Goal: Information Seeking & Learning: Learn about a topic

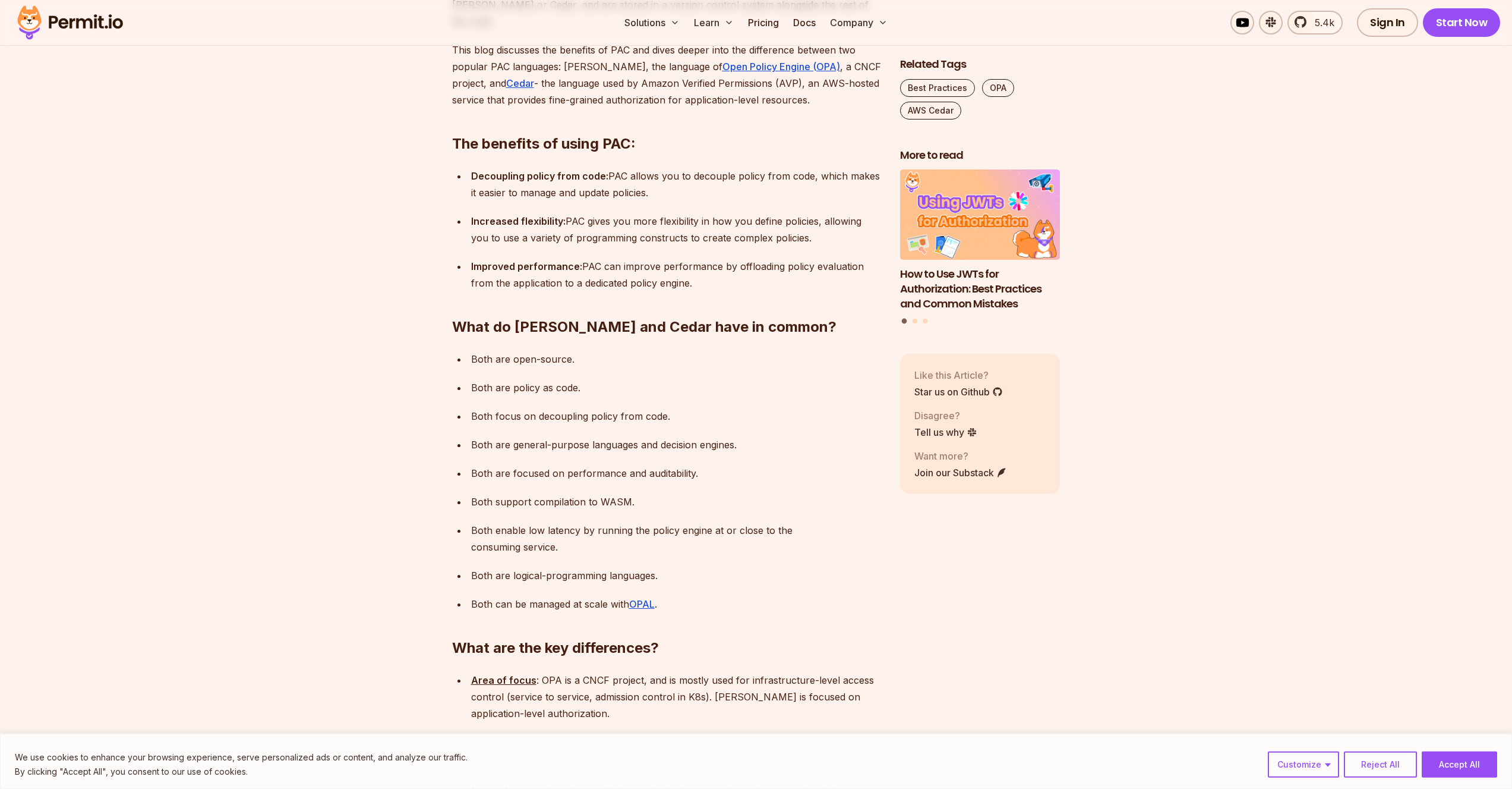
scroll to position [810, 0]
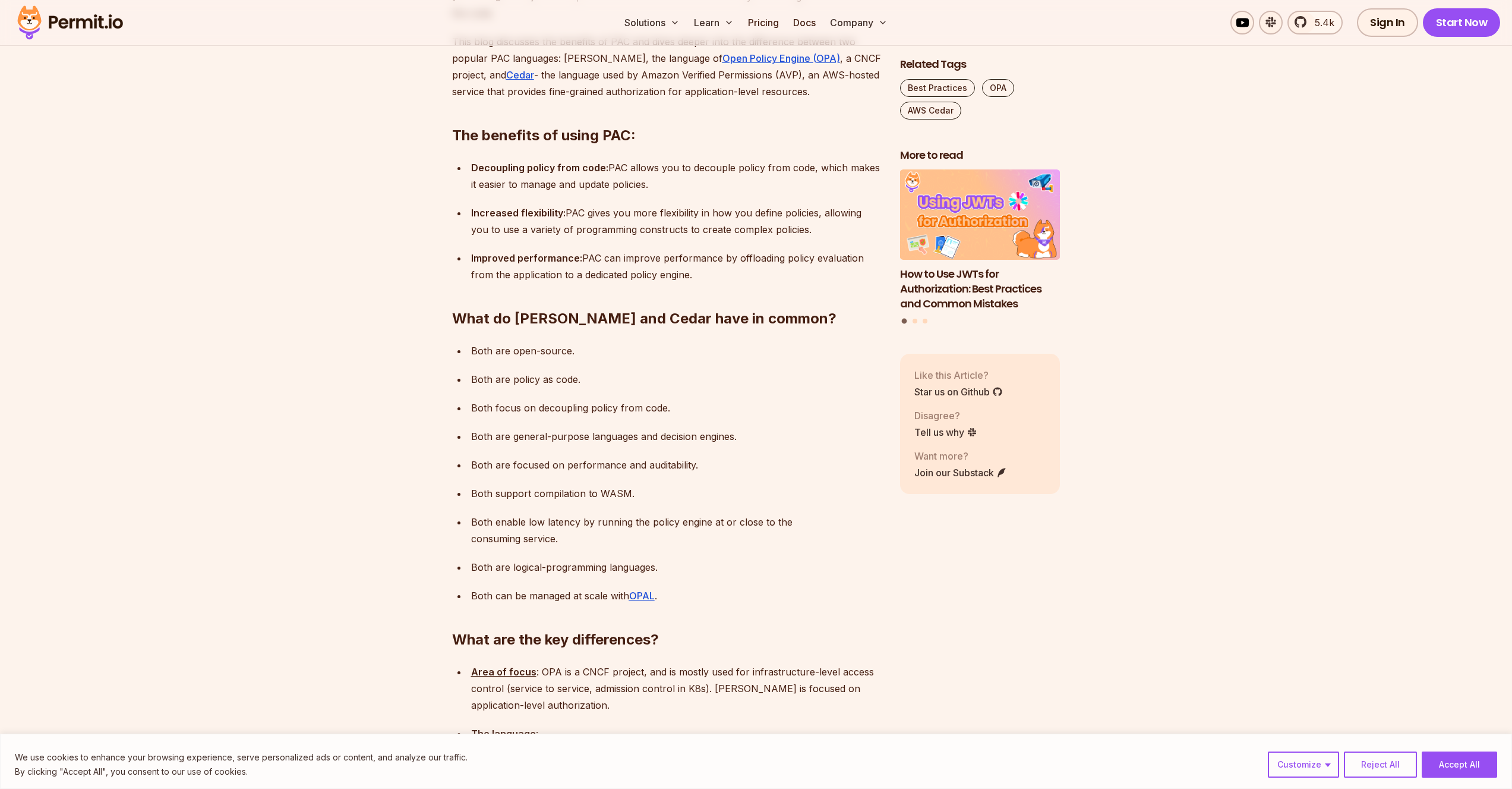
click at [654, 663] on p "Area of focus : OPA is a CNCF project, and is mostly used for infrastructure-le…" at bounding box center [676, 688] width 410 height 50
click at [595, 663] on p "Area of focus : OPA is a CNCF project, and is mostly used for infrastructure-le…" at bounding box center [676, 688] width 410 height 50
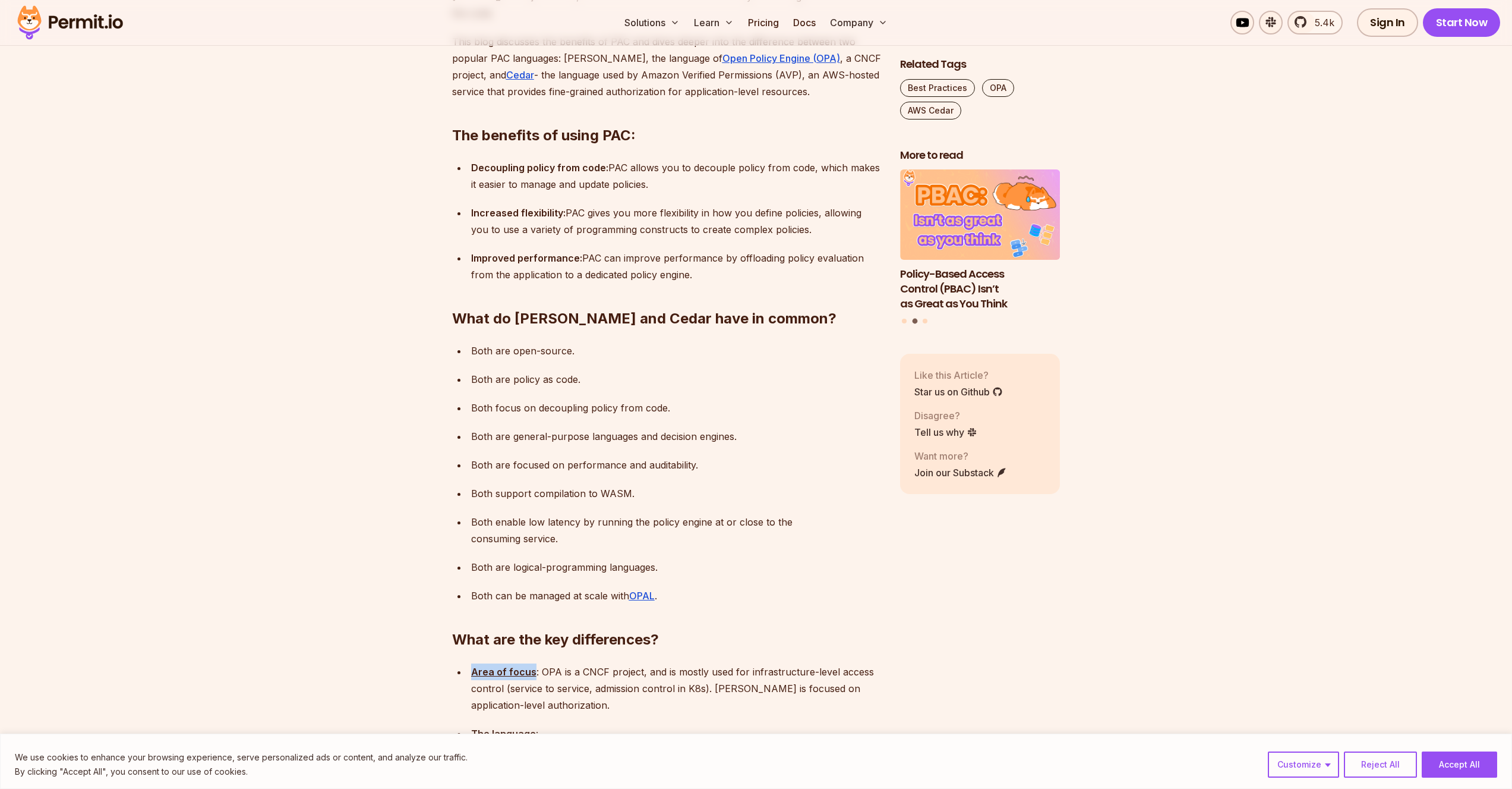
click at [595, 663] on p "Area of focus : OPA is a CNCF project, and is mostly used for infrastructure-le…" at bounding box center [676, 688] width 410 height 50
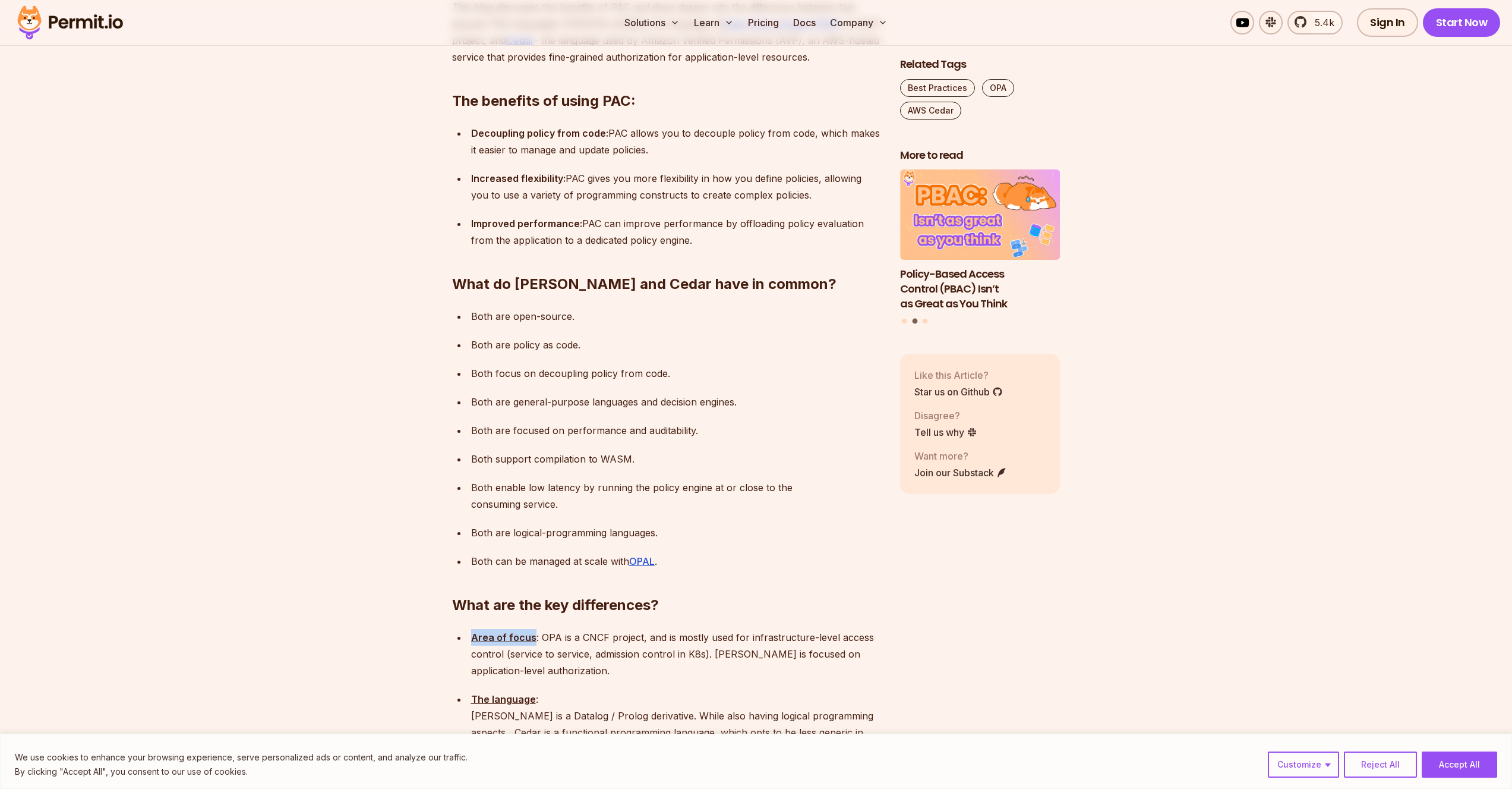
scroll to position [895, 0]
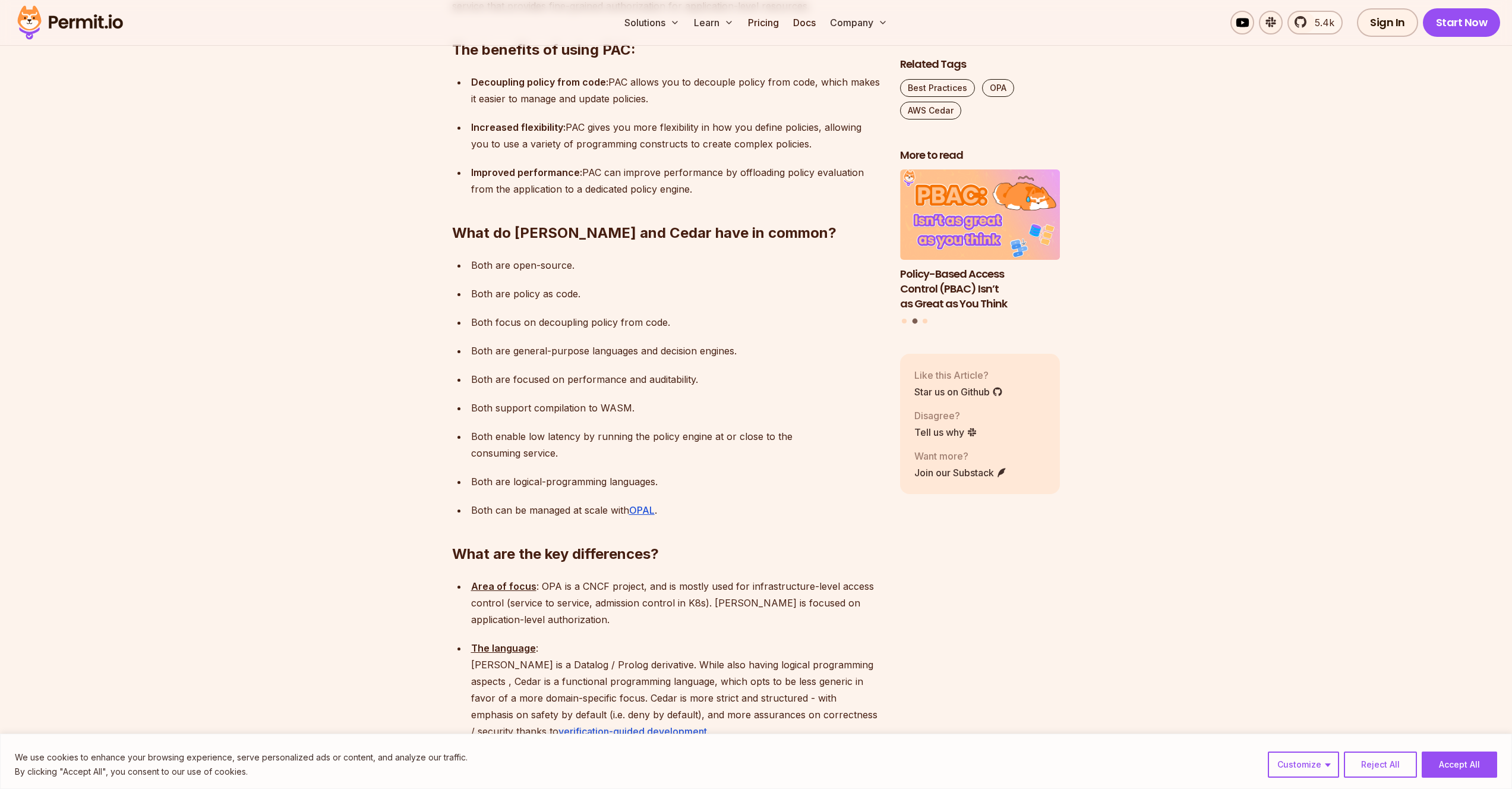
click at [640, 639] on p "The language : [PERSON_NAME] is a Datalog / Prolog derivative. While also havin…" at bounding box center [676, 689] width 410 height 100
click at [728, 639] on p "The language : [PERSON_NAME] is a Datalog / Prolog derivative. While also havin…" at bounding box center [676, 689] width 410 height 100
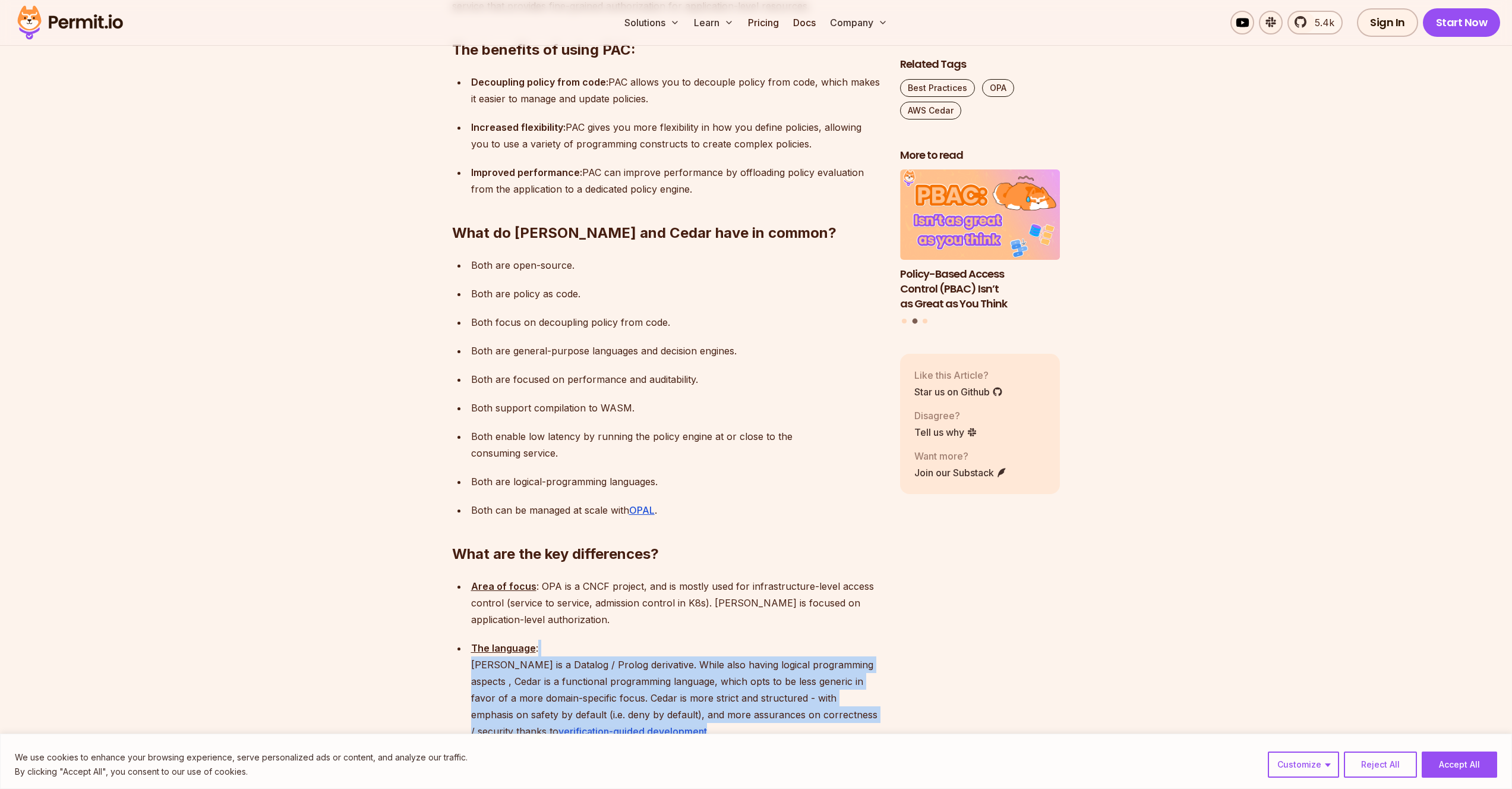
click at [728, 639] on p "The language : [PERSON_NAME] is a Datalog / Prolog derivative. While also havin…" at bounding box center [676, 689] width 410 height 100
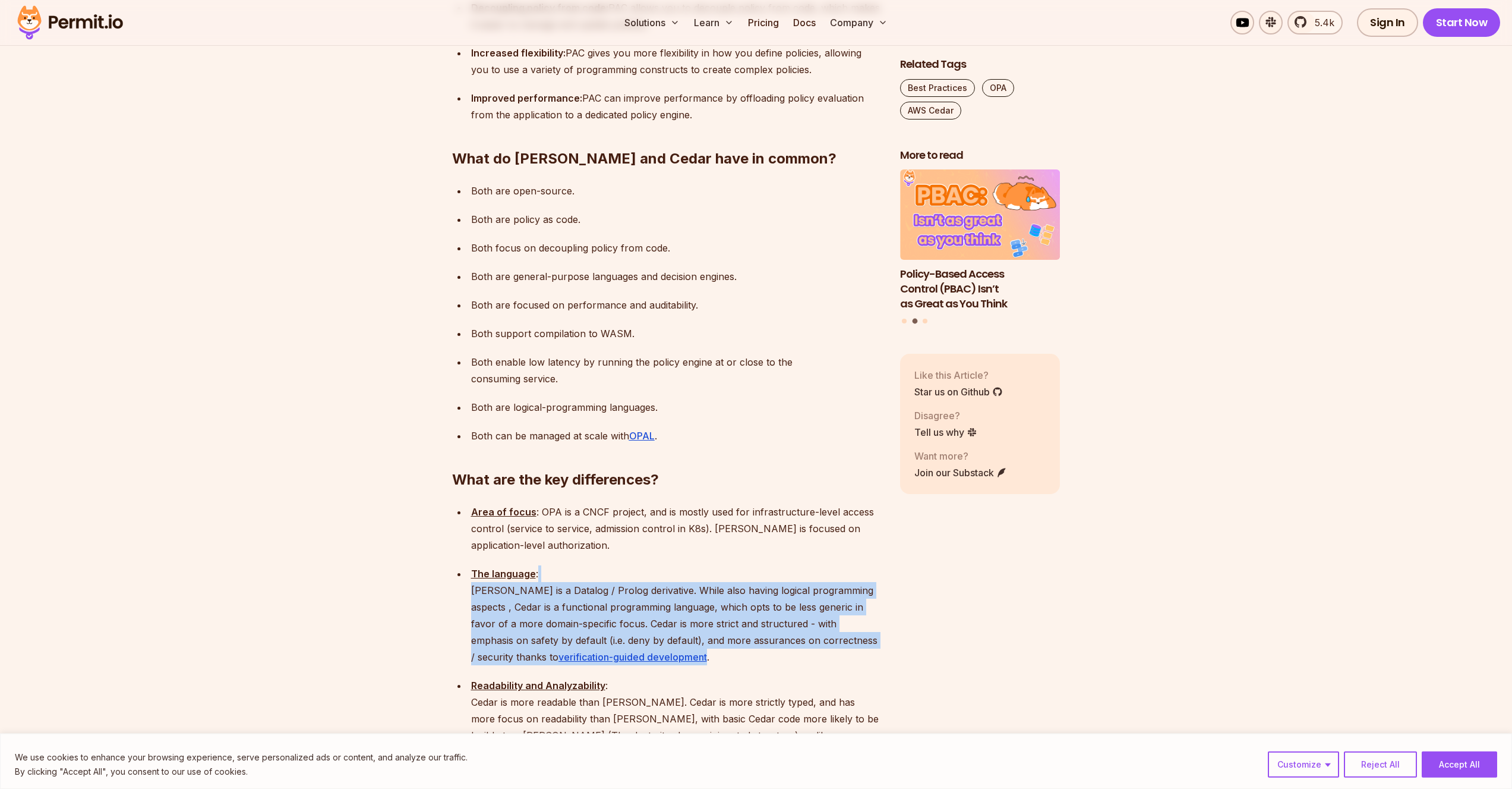
scroll to position [1000, 0]
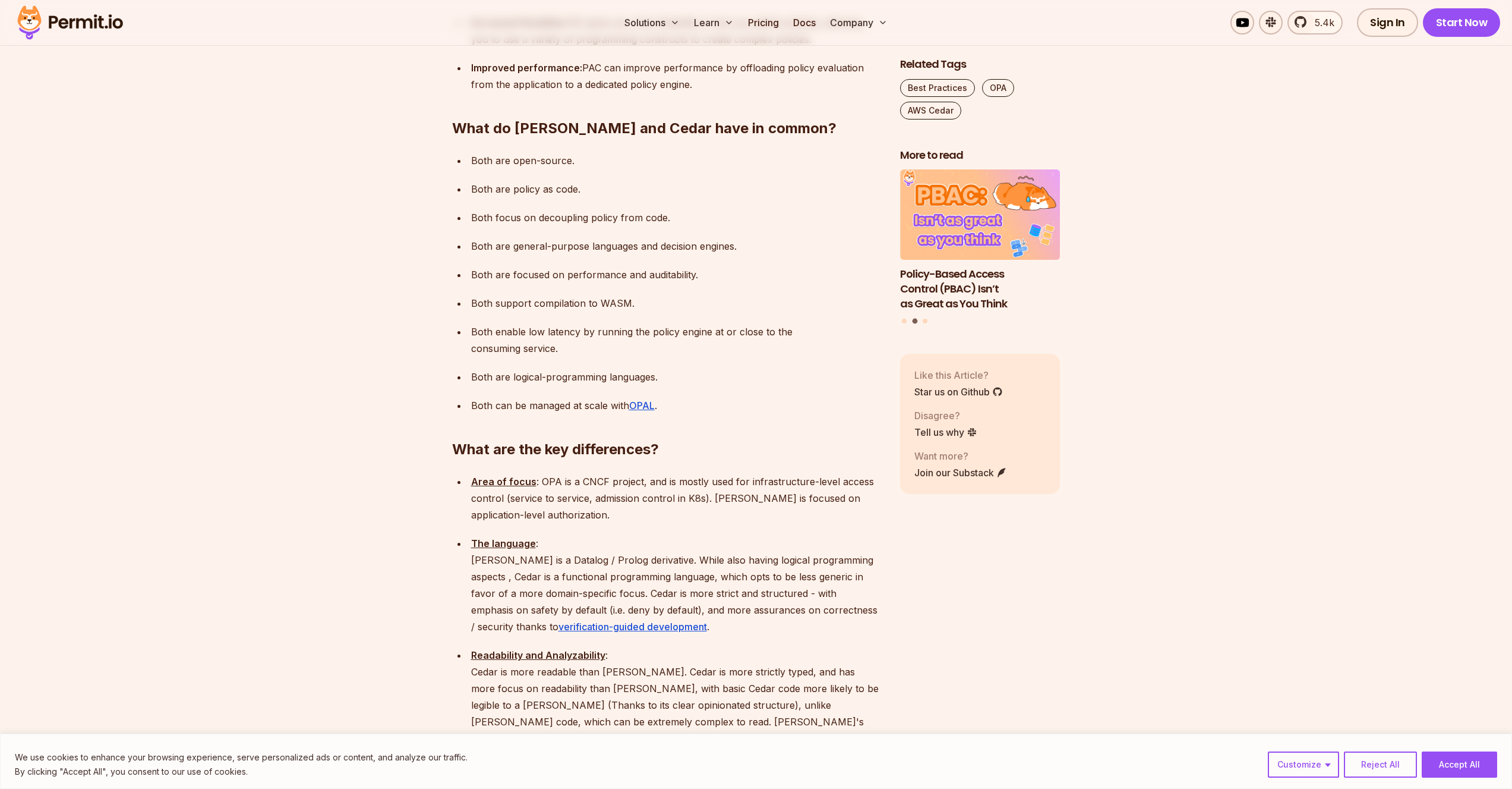
click at [690, 647] on p "Readability and Analyzability : Cedar is more readable than [PERSON_NAME]. Ceda…" at bounding box center [676, 697] width 410 height 100
click at [763, 647] on p "Readability and Analyzability : Cedar is more readable than [PERSON_NAME]. Ceda…" at bounding box center [676, 697] width 410 height 100
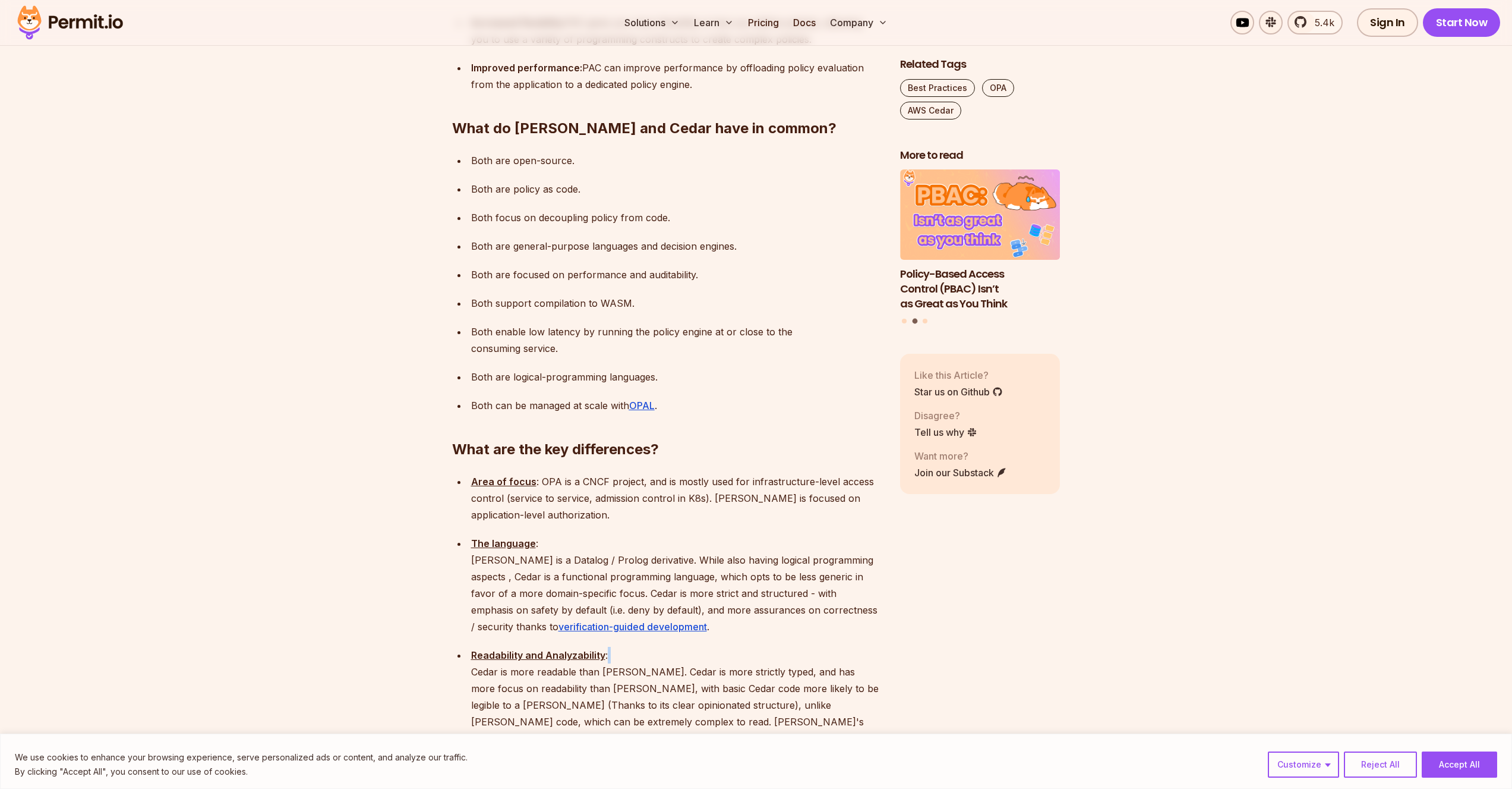
click at [763, 647] on p "Readability and Analyzability : Cedar is more readable than [PERSON_NAME]. Ceda…" at bounding box center [676, 697] width 410 height 100
click at [630, 647] on p "Readability and Analyzability : Cedar is more readable than [PERSON_NAME]. Ceda…" at bounding box center [676, 697] width 410 height 100
click at [661, 647] on p "Readability and Analyzability : Cedar is more readable than [PERSON_NAME]. Ceda…" at bounding box center [676, 697] width 410 height 100
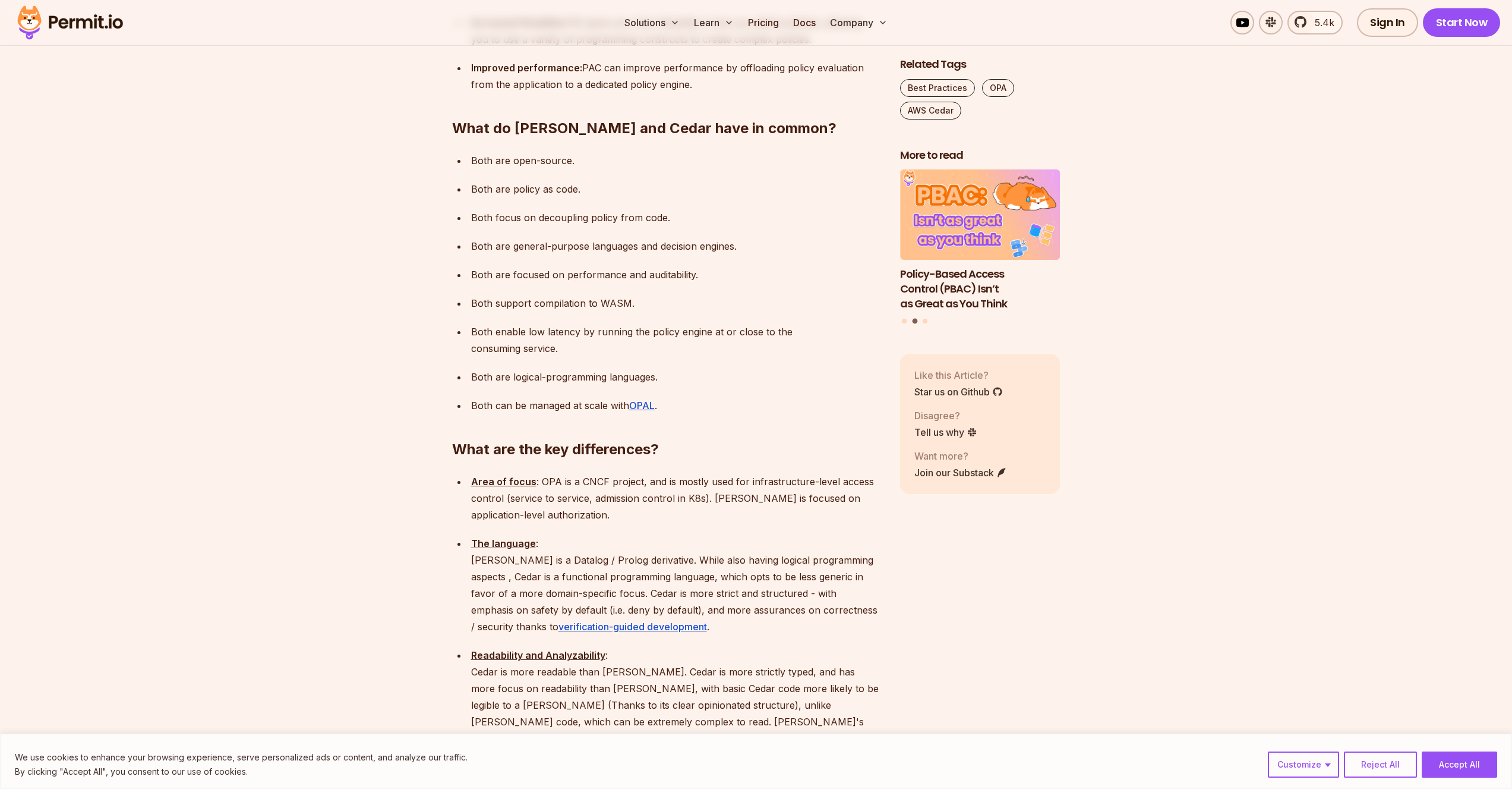
scroll to position [1019, 0]
